Goal: Communication & Community: Participate in discussion

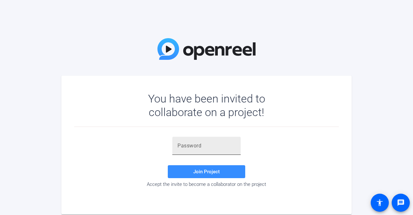
click at [191, 124] on input "text" at bounding box center [206, 146] width 58 height 8
paste input "s2mX=P"
type input "s2mX=P"
click at [215, 124] on span "Join Project" at bounding box center [206, 171] width 26 height 6
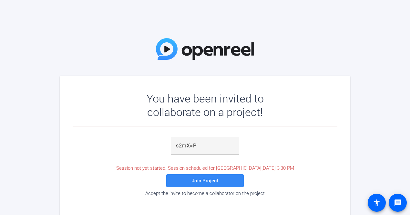
click at [222, 124] on span at bounding box center [204, 180] width 77 height 15
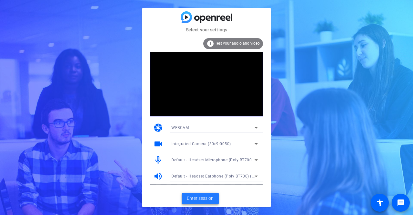
click at [205, 124] on span "Enter session" at bounding box center [200, 198] width 27 height 7
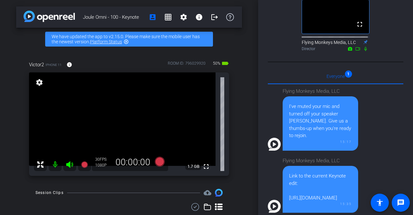
scroll to position [152, 0]
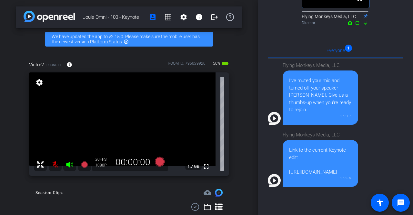
click at [69, 124] on icon at bounding box center [70, 164] width 8 height 8
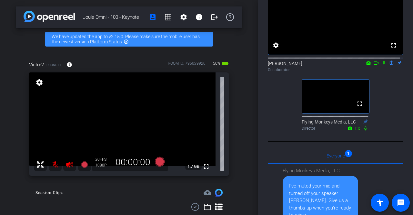
scroll to position [41, 0]
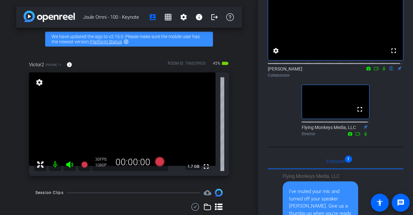
click at [307, 71] on icon at bounding box center [384, 68] width 3 height 4
click at [307, 71] on icon at bounding box center [383, 68] width 5 height 5
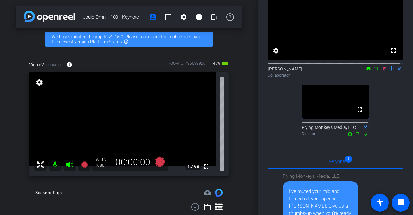
click at [307, 71] on icon at bounding box center [384, 68] width 4 height 4
click at [307, 71] on icon at bounding box center [384, 68] width 3 height 4
click at [307, 71] on icon at bounding box center [383, 68] width 5 height 5
